Goal: Information Seeking & Learning: Learn about a topic

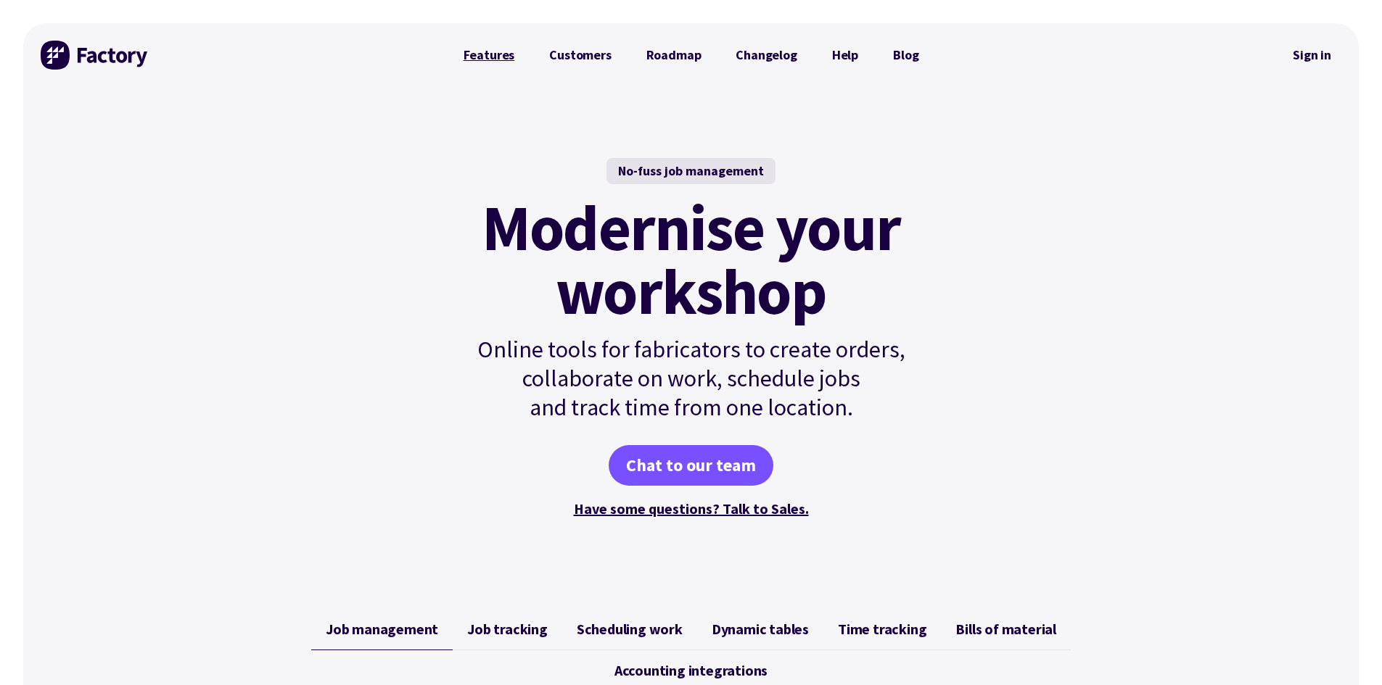
click at [476, 59] on link "Features" at bounding box center [489, 55] width 86 height 29
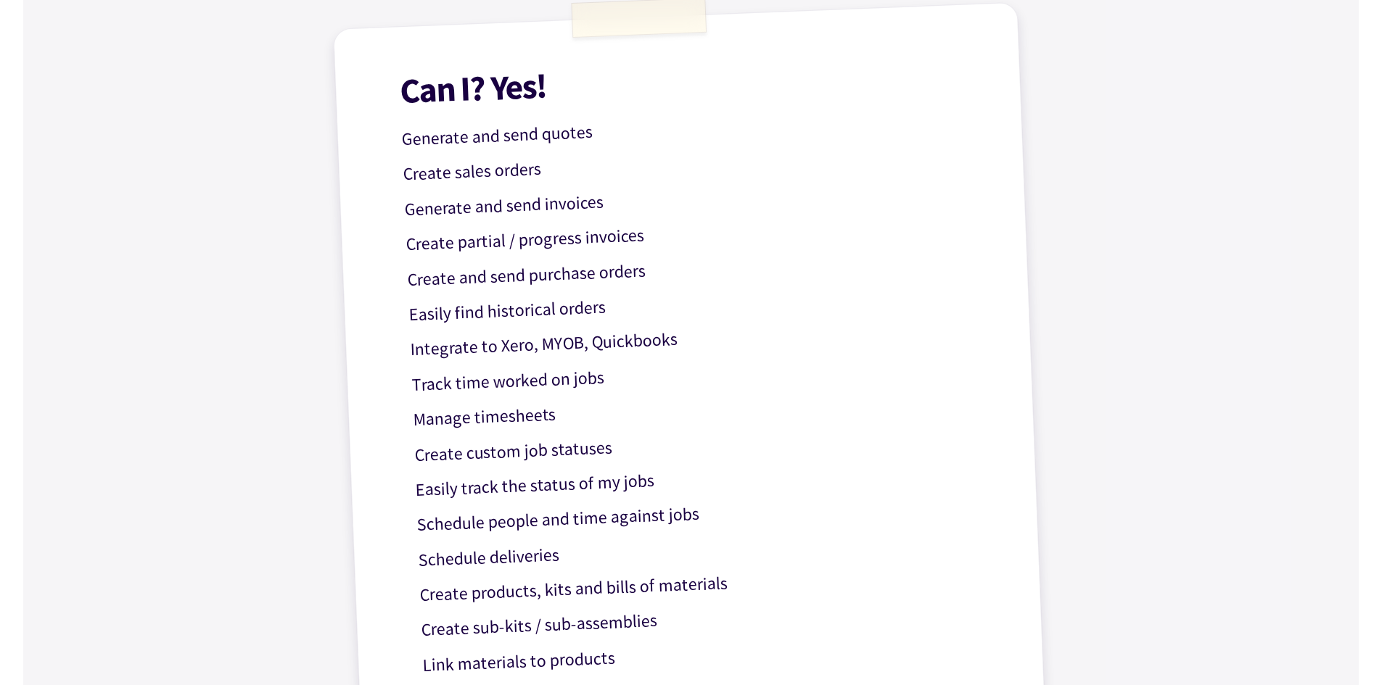
scroll to position [435, 0]
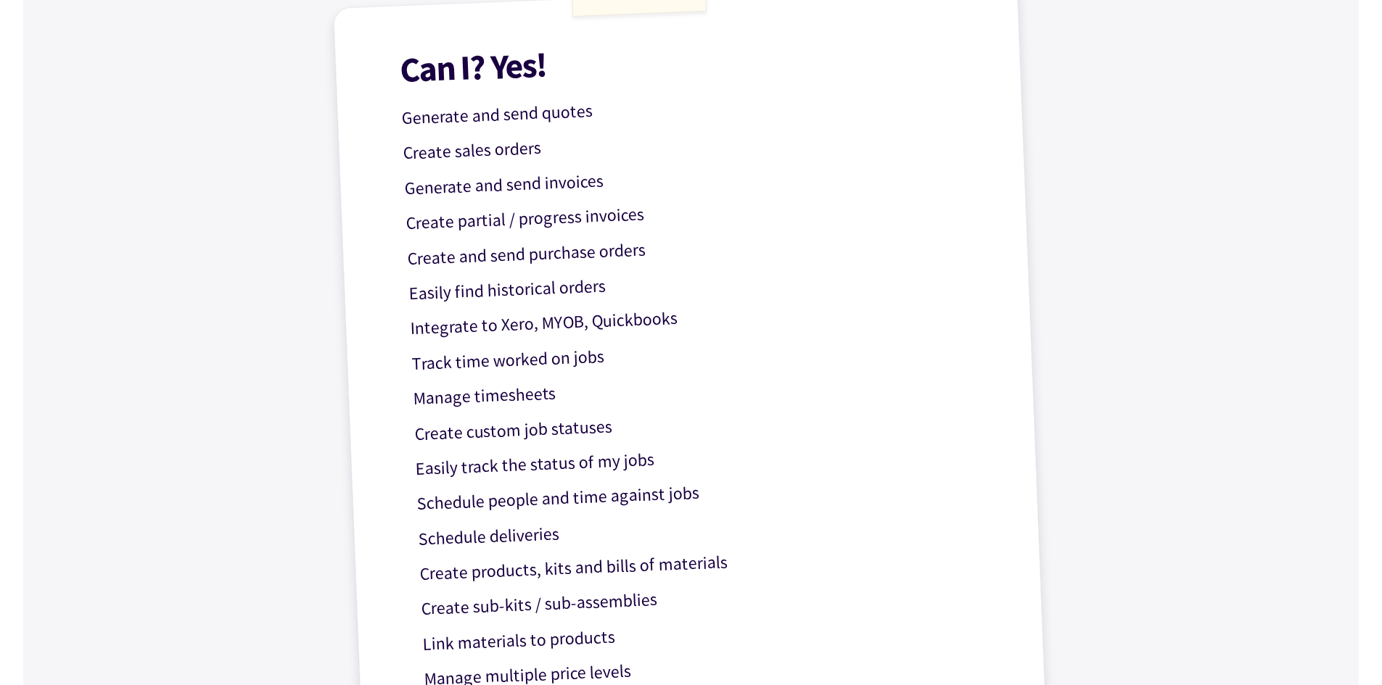
click at [525, 341] on div "Can I? Yes! Generate and send quotes Create sales orders Generate and send invo…" at bounding box center [691, 406] width 717 height 850
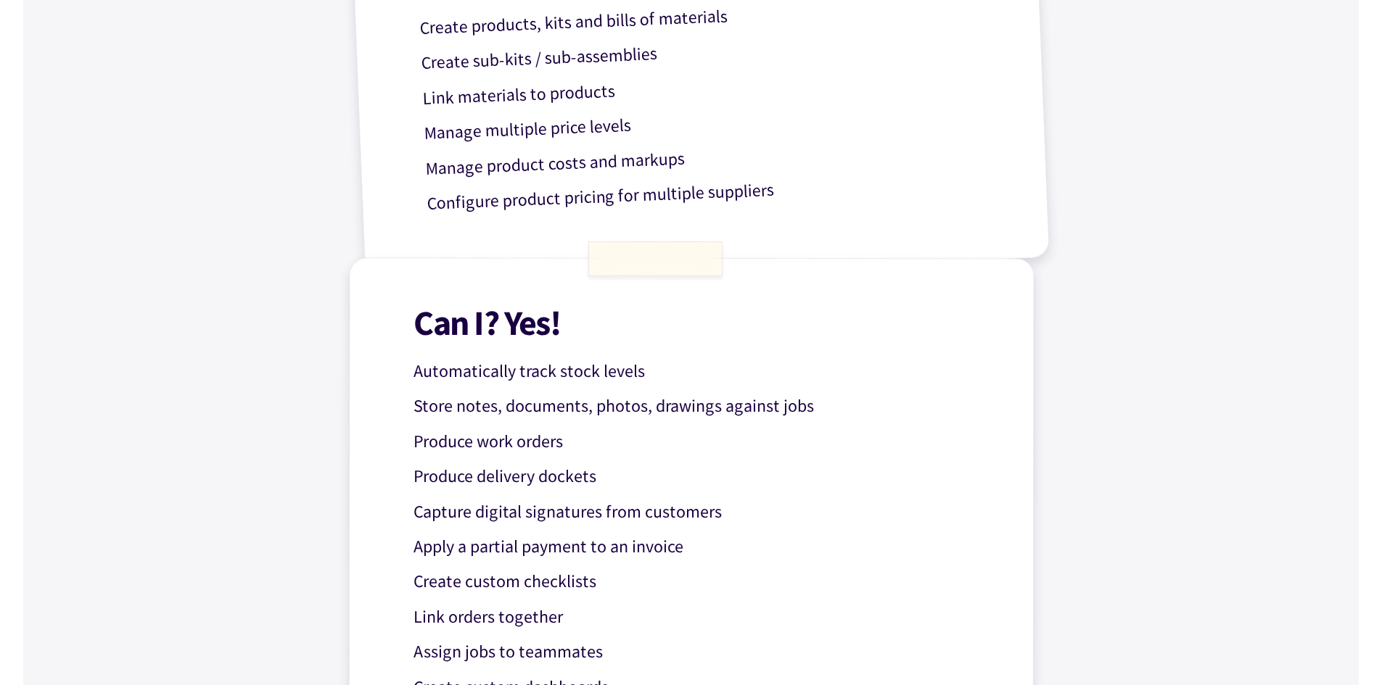
scroll to position [1160, 0]
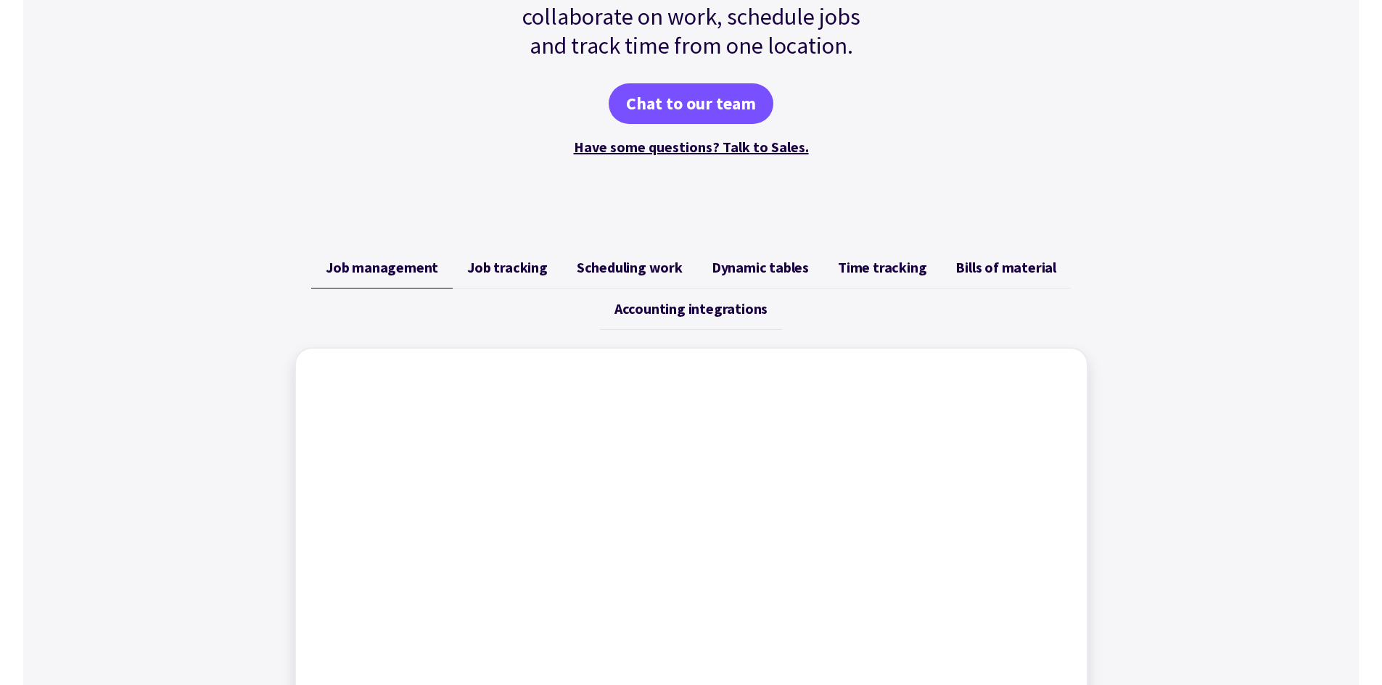
scroll to position [363, 0]
click at [482, 268] on span "Job tracking" at bounding box center [507, 266] width 80 height 17
click at [590, 275] on span "Scheduling work" at bounding box center [630, 266] width 106 height 17
